Goal: Register for event/course

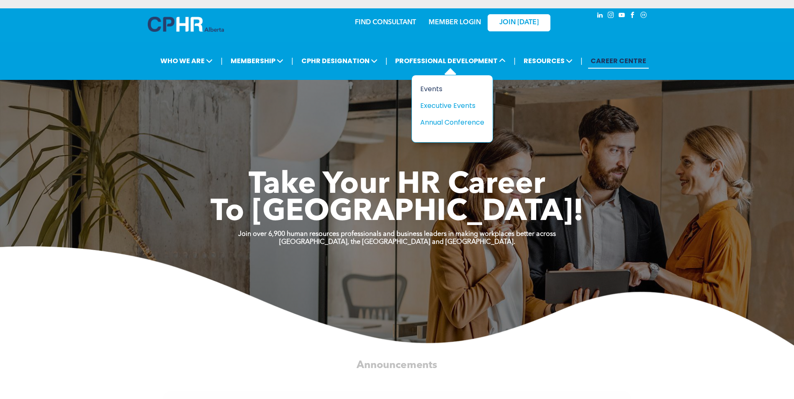
click at [440, 89] on div "Events" at bounding box center [449, 89] width 58 height 10
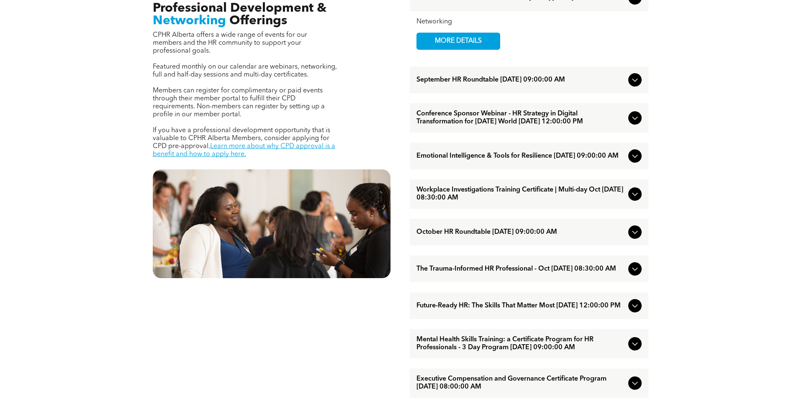
scroll to position [349, 0]
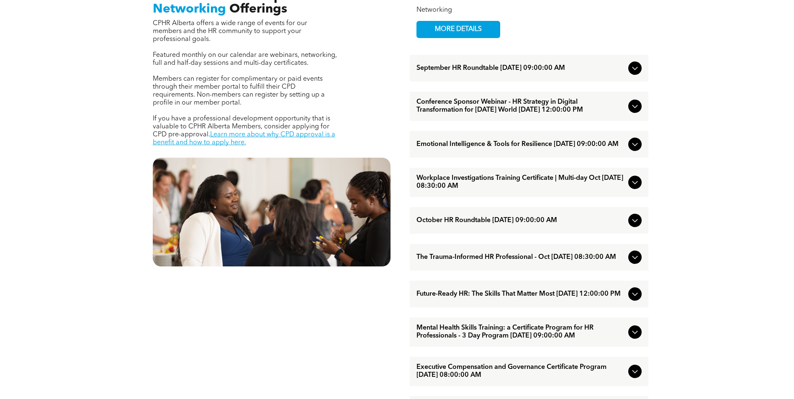
click at [635, 188] on icon at bounding box center [635, 182] width 10 height 10
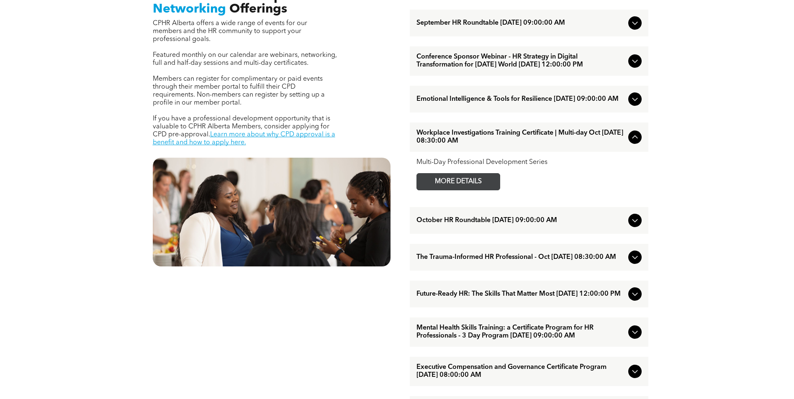
click at [476, 190] on span "MORE DETAILS" at bounding box center [458, 182] width 66 height 16
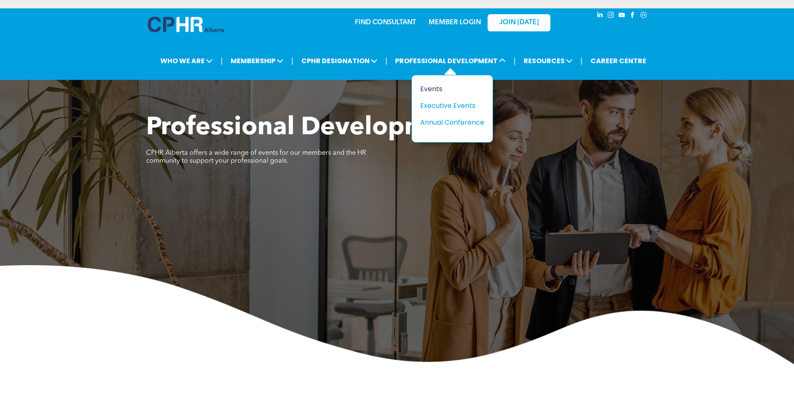
click at [439, 87] on div "Events" at bounding box center [449, 89] width 58 height 10
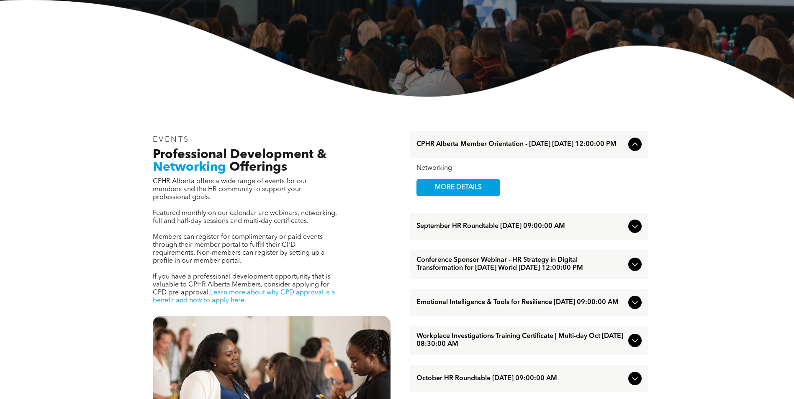
scroll to position [419, 0]
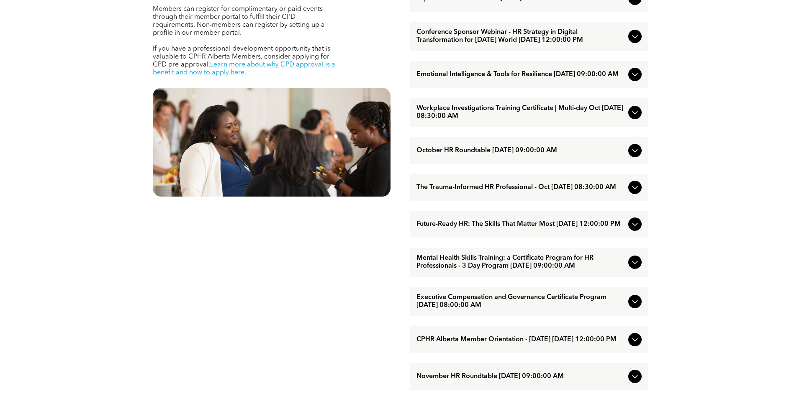
click at [638, 193] on icon at bounding box center [635, 187] width 10 height 10
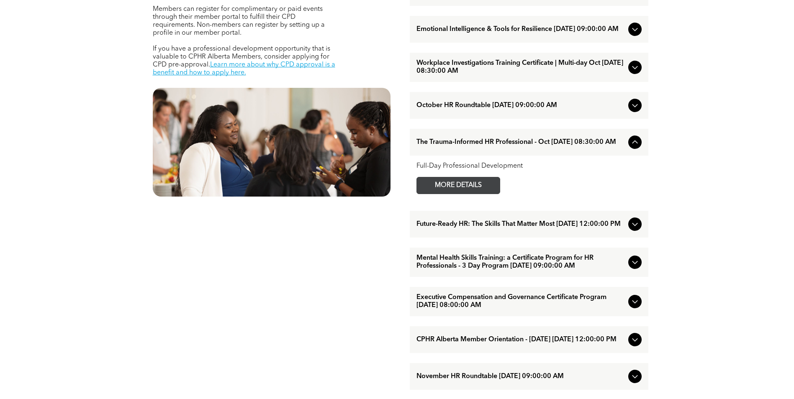
click at [486, 194] on span "MORE DETAILS" at bounding box center [458, 185] width 66 height 16
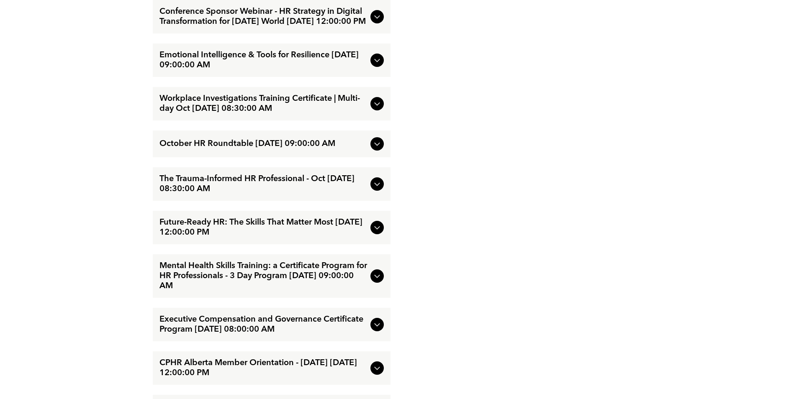
scroll to position [1568, 0]
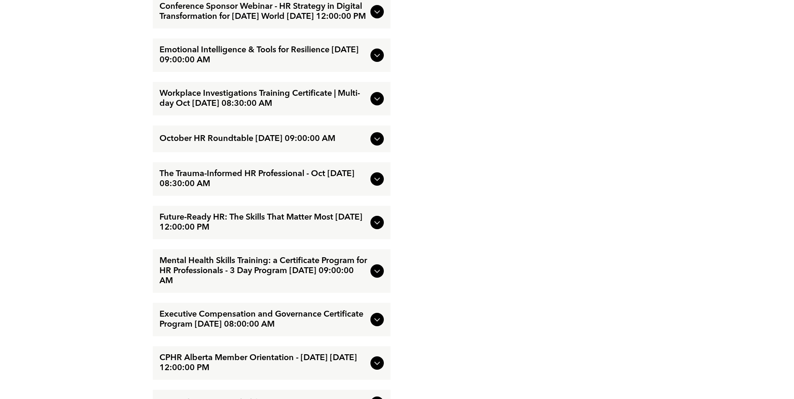
click at [373, 224] on icon at bounding box center [377, 223] width 10 height 10
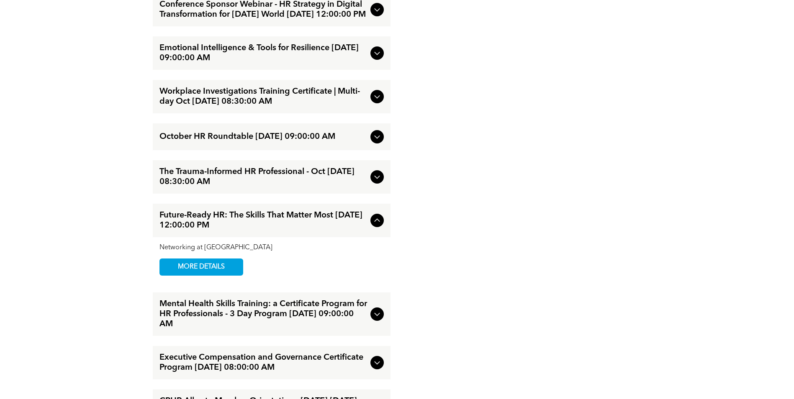
scroll to position [1523, 0]
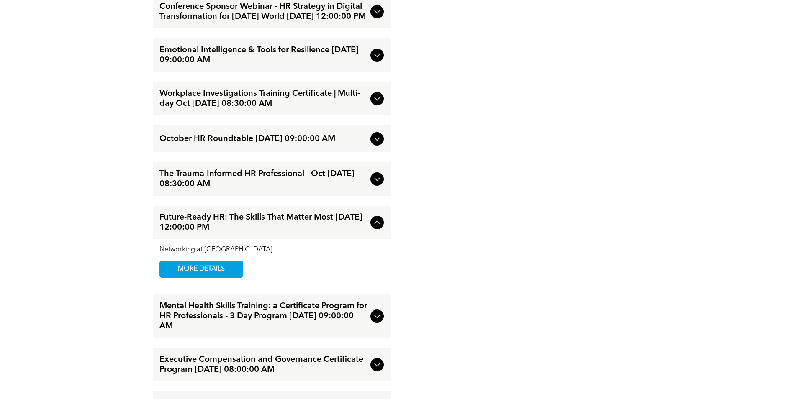
click at [373, 224] on icon at bounding box center [377, 223] width 10 height 10
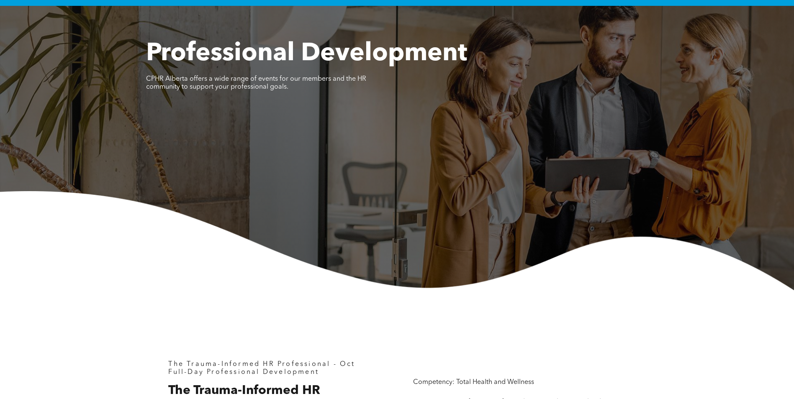
scroll to position [0, 0]
